Goal: Task Accomplishment & Management: Use online tool/utility

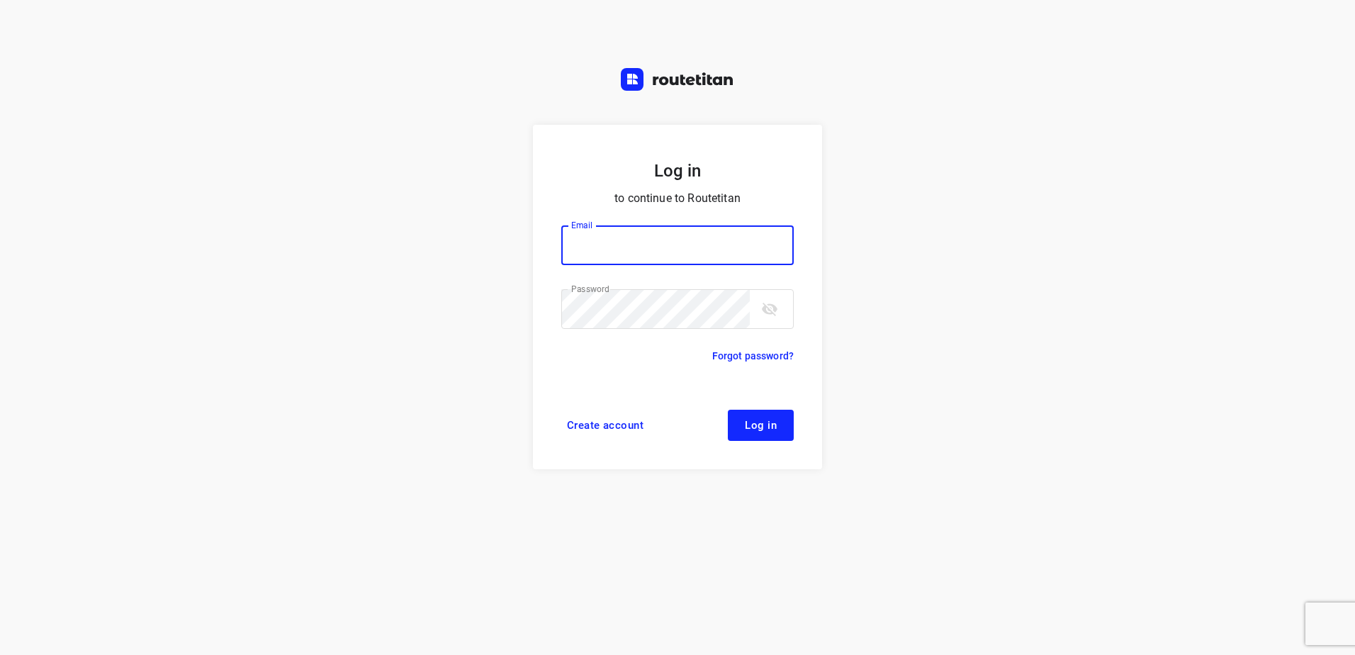
type input "[EMAIL_ADDRESS][DOMAIN_NAME]"
click at [758, 424] on span "Log in" at bounding box center [761, 425] width 32 height 11
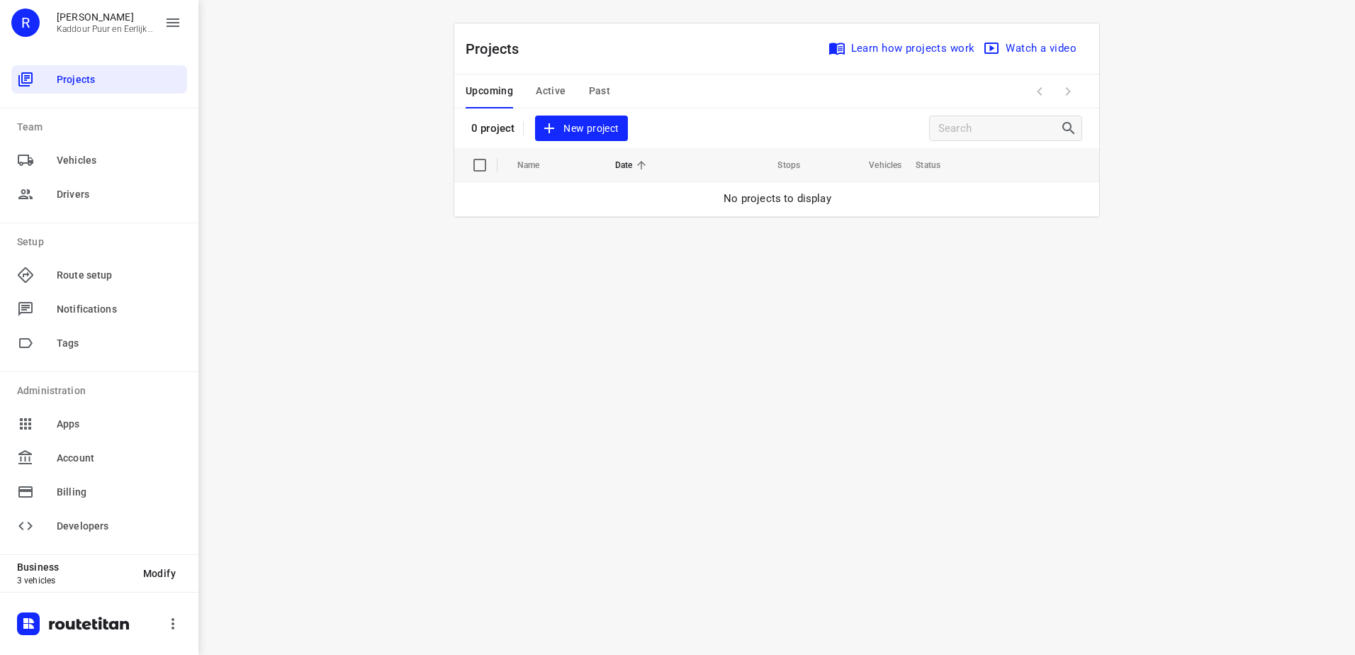
click at [556, 85] on span "Active" at bounding box center [551, 91] width 30 height 18
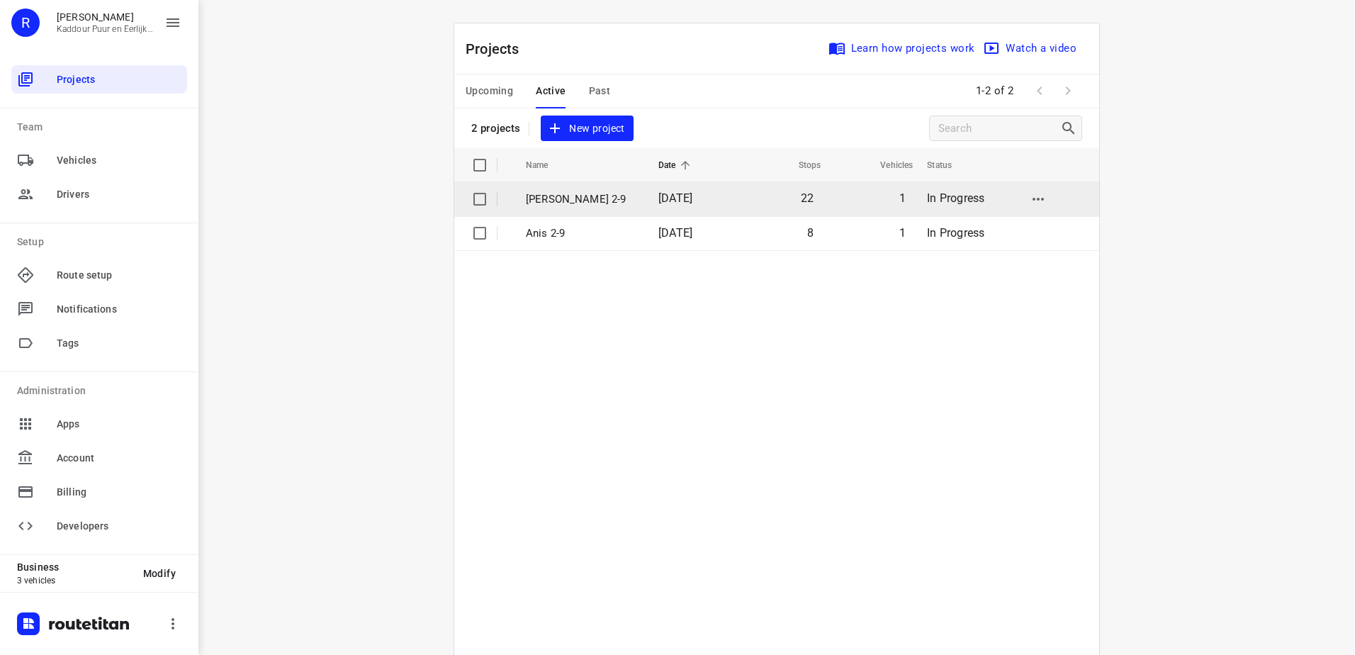
click at [537, 196] on p "Jeffrey 2-9" at bounding box center [581, 199] width 111 height 16
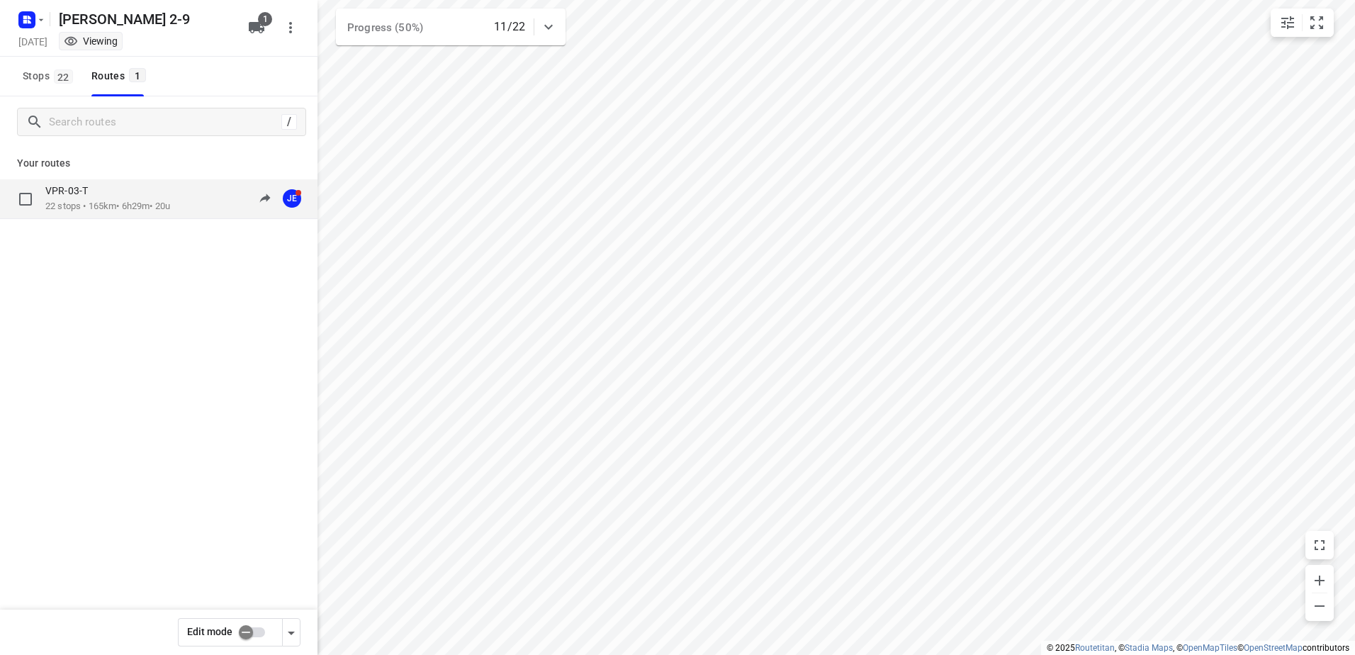
click at [89, 200] on p "22 stops • 165km • 6h29m • 20u" at bounding box center [107, 206] width 125 height 13
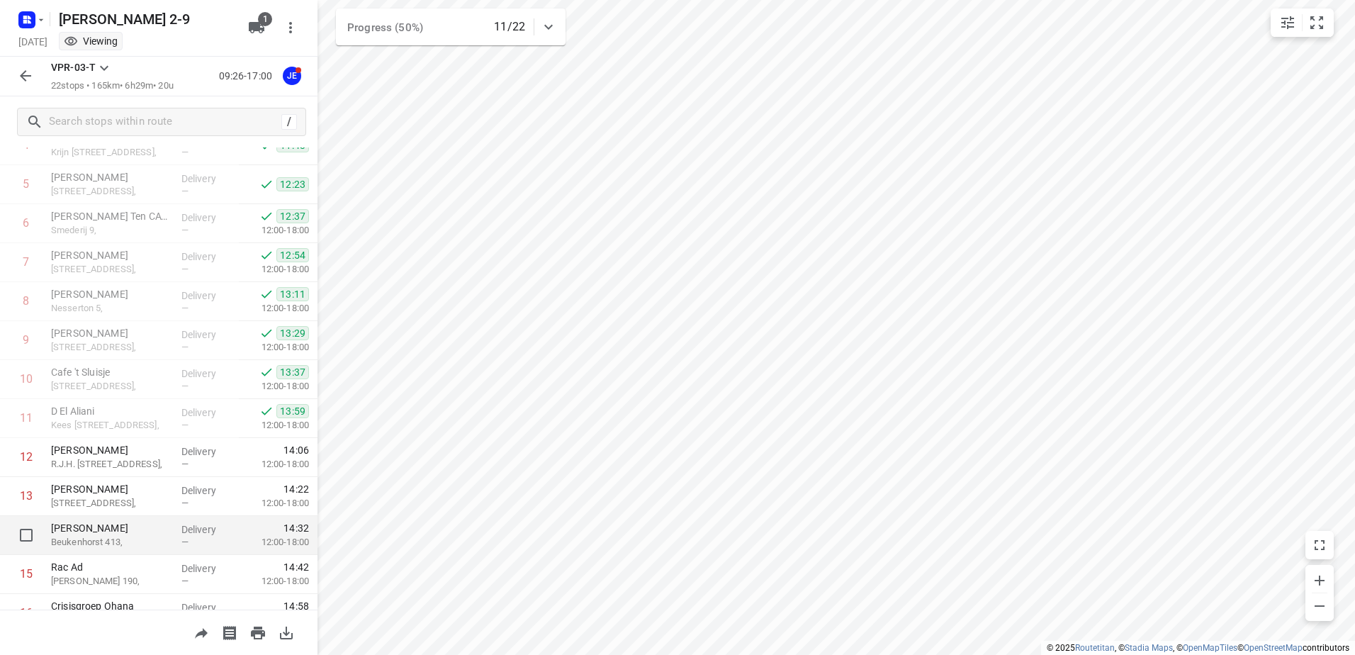
scroll to position [151, 0]
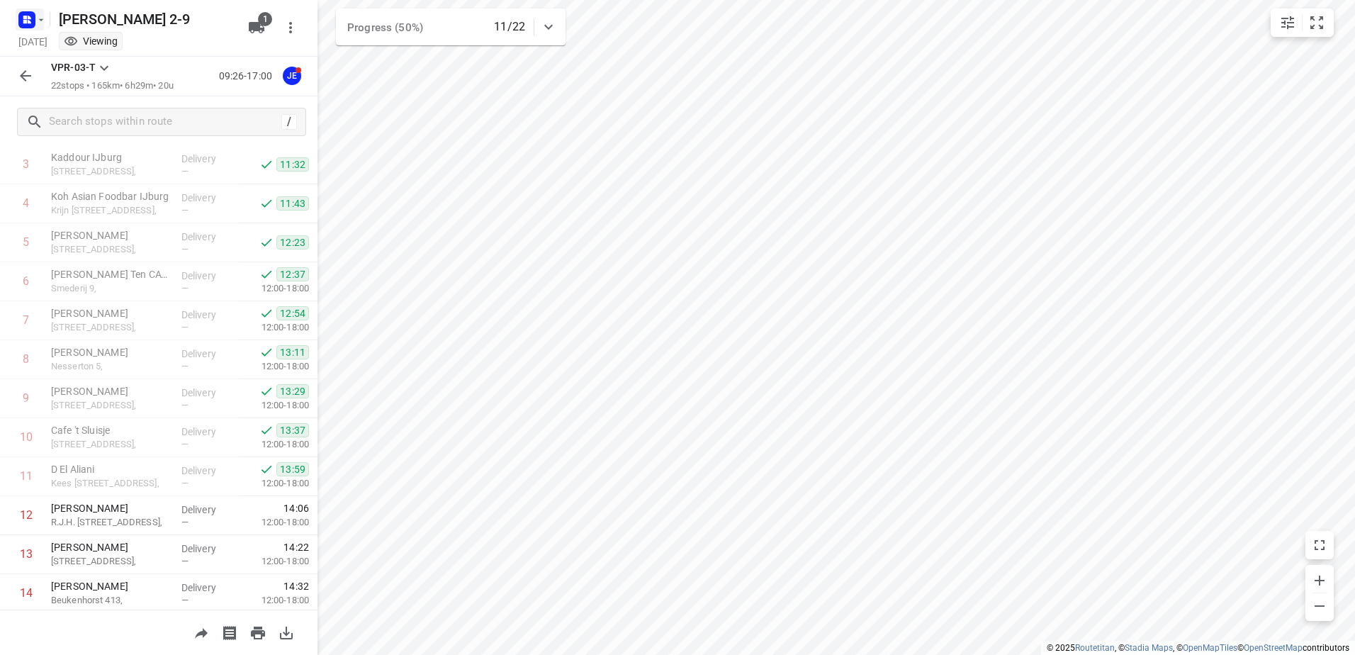
click at [42, 21] on icon "button" at bounding box center [40, 19] width 11 height 11
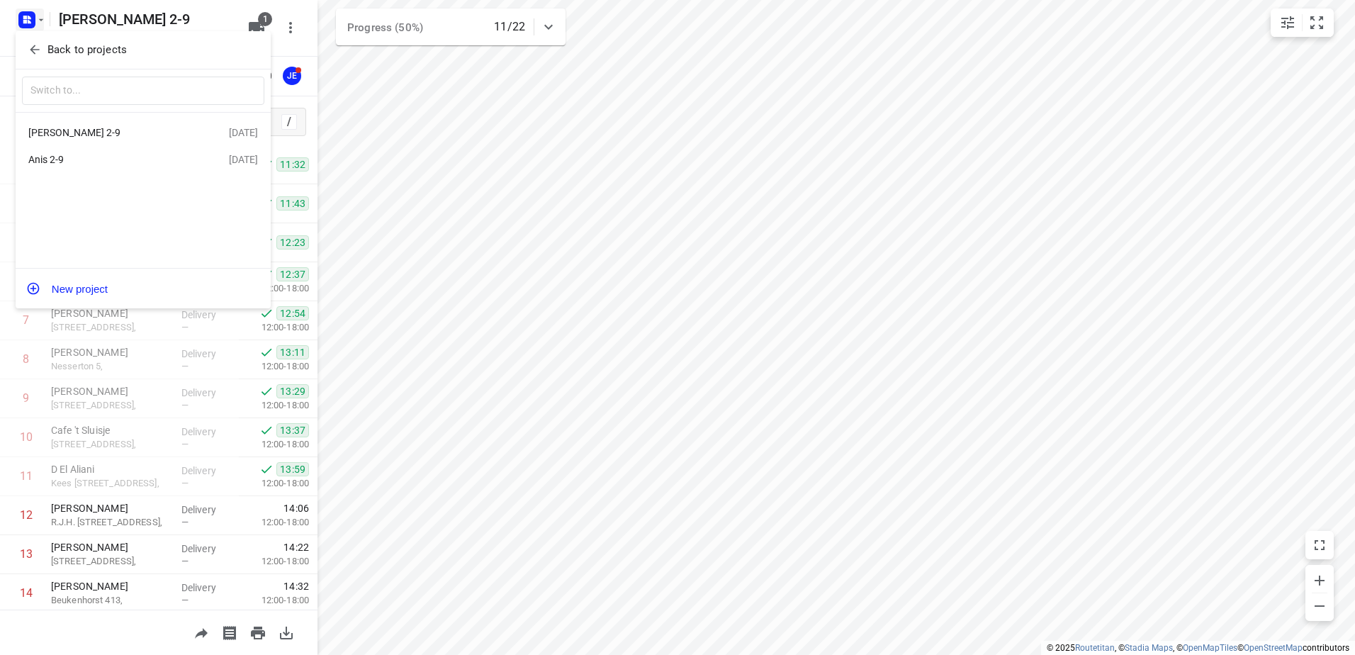
click at [54, 160] on div "Anis 2-9" at bounding box center [109, 159] width 163 height 11
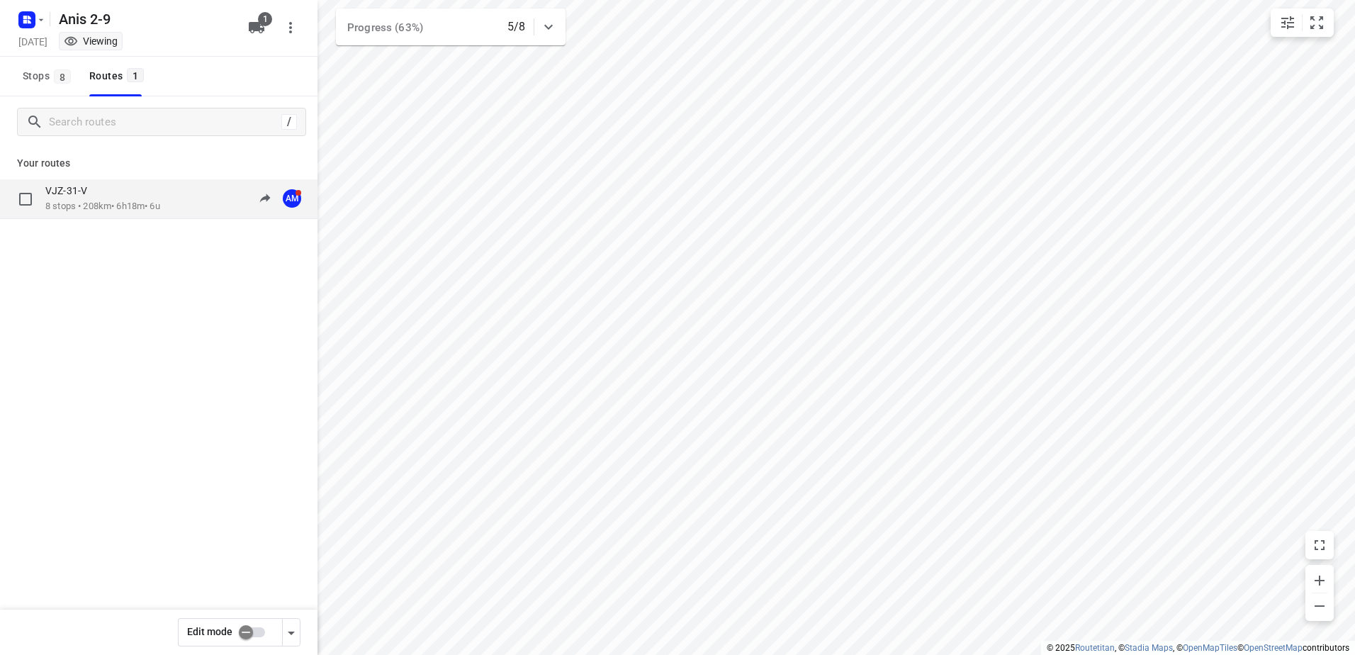
click at [69, 190] on p "VJZ-31-V" at bounding box center [70, 190] width 50 height 13
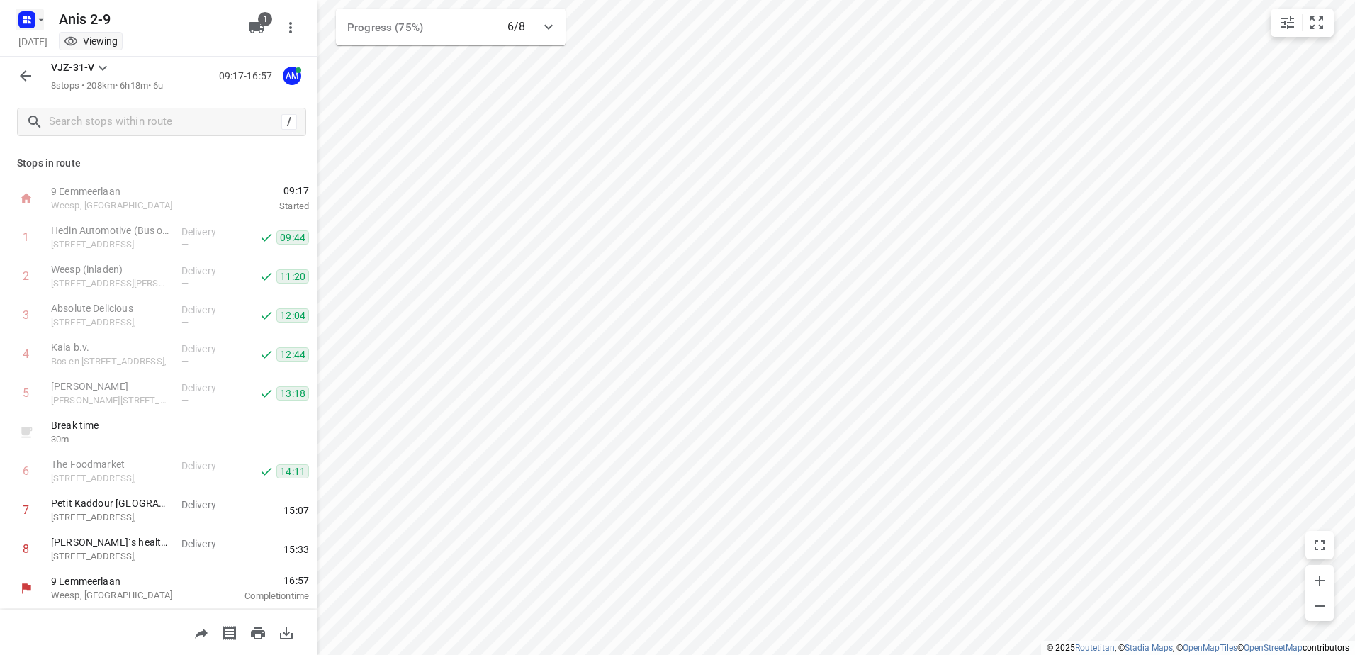
click at [44, 21] on icon "button" at bounding box center [40, 19] width 11 height 11
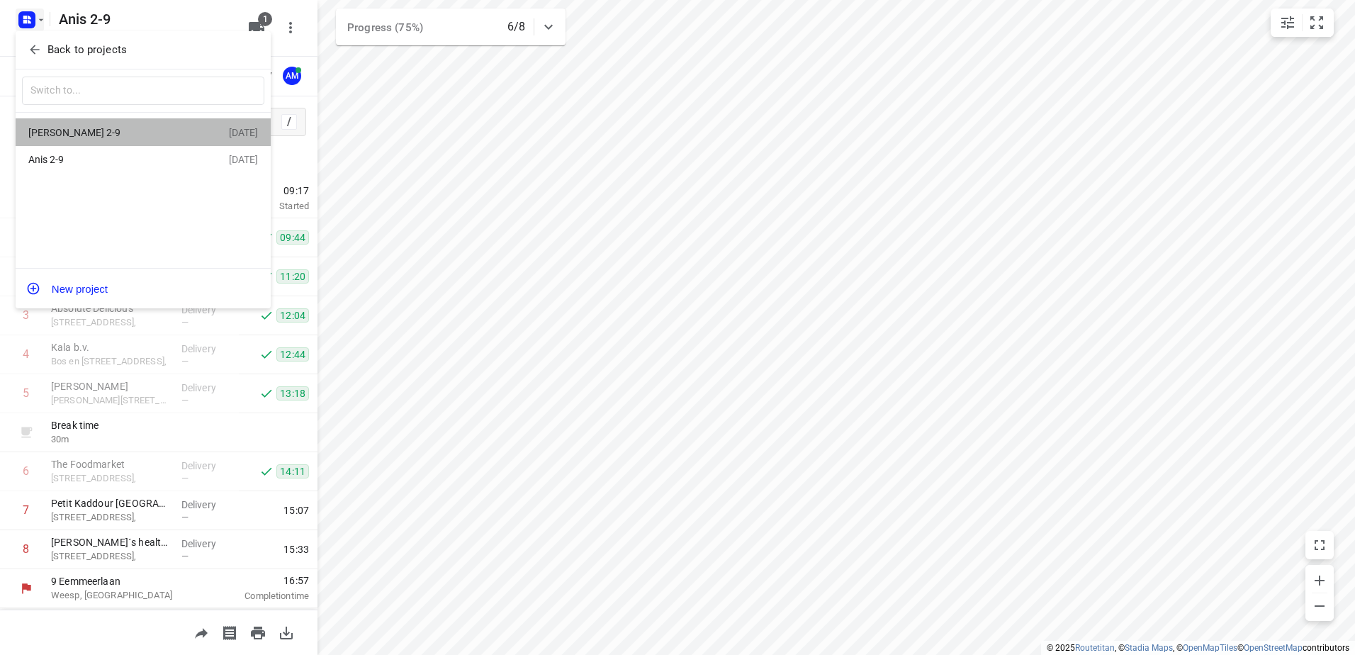
click at [75, 135] on div "Jeffrey 2-9" at bounding box center [109, 132] width 163 height 11
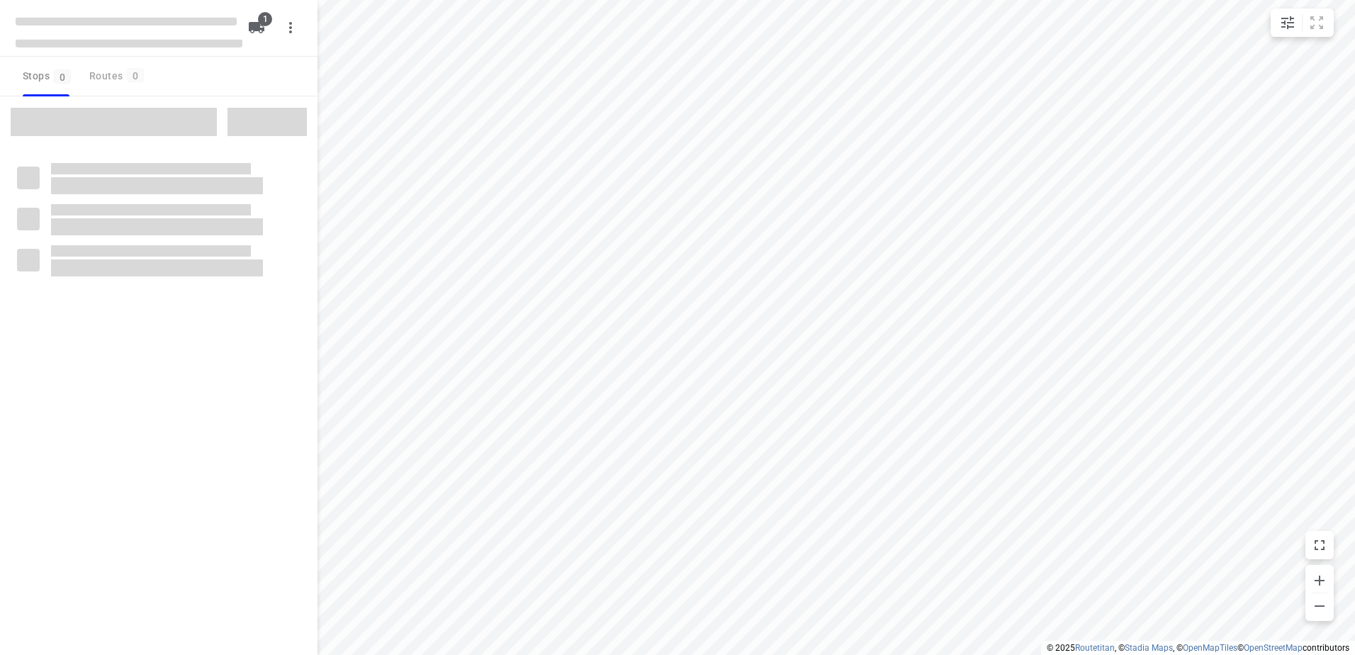
type input "distance"
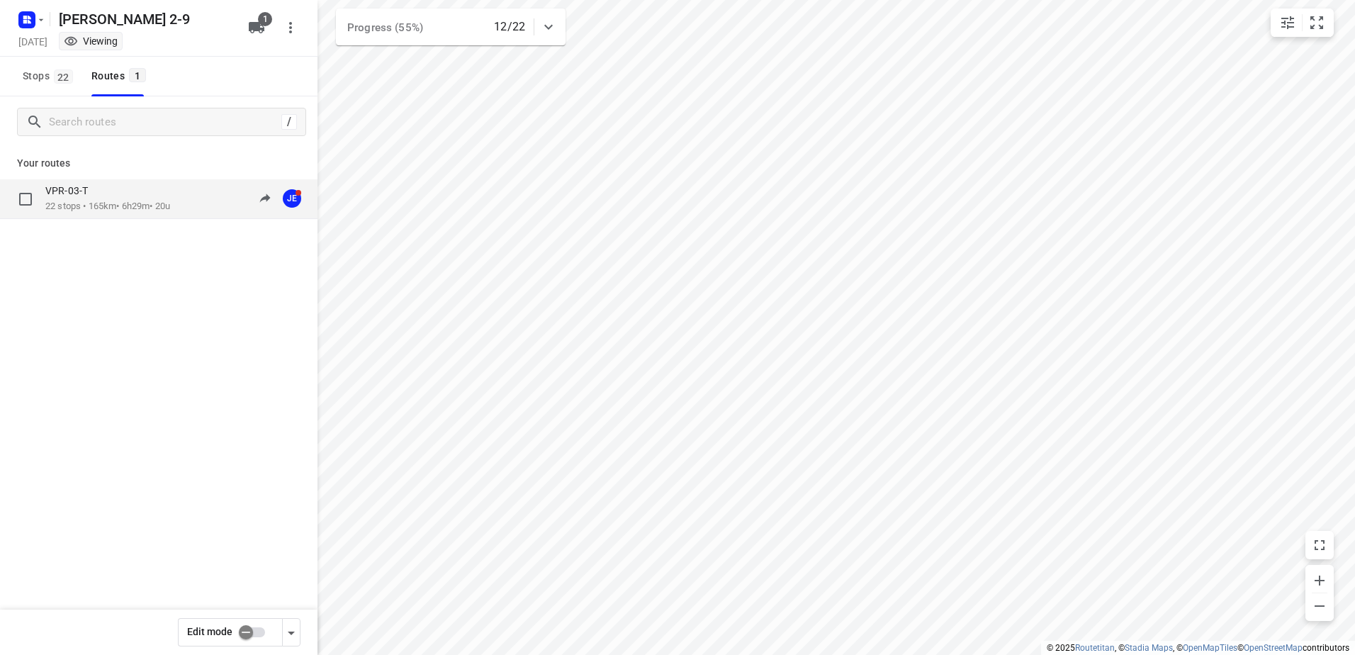
click at [125, 198] on div "VPR-03-T" at bounding box center [107, 192] width 125 height 16
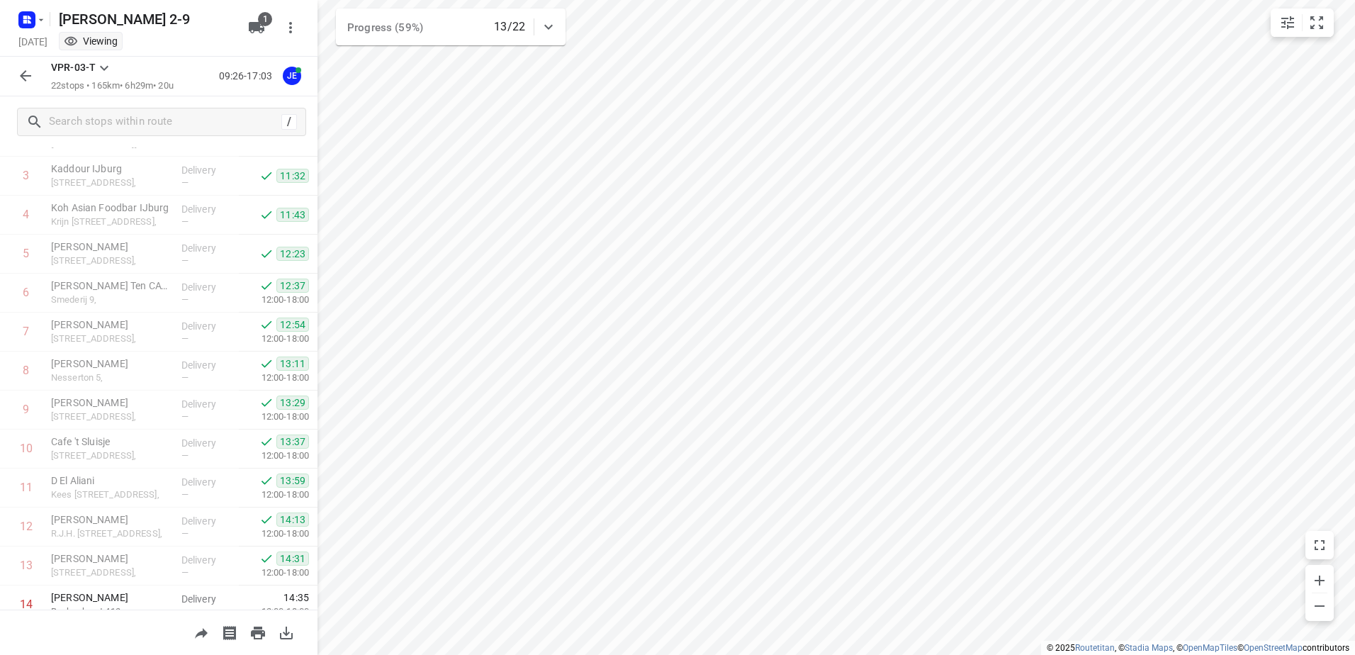
scroll to position [142, 0]
